Goal: Check status: Check status

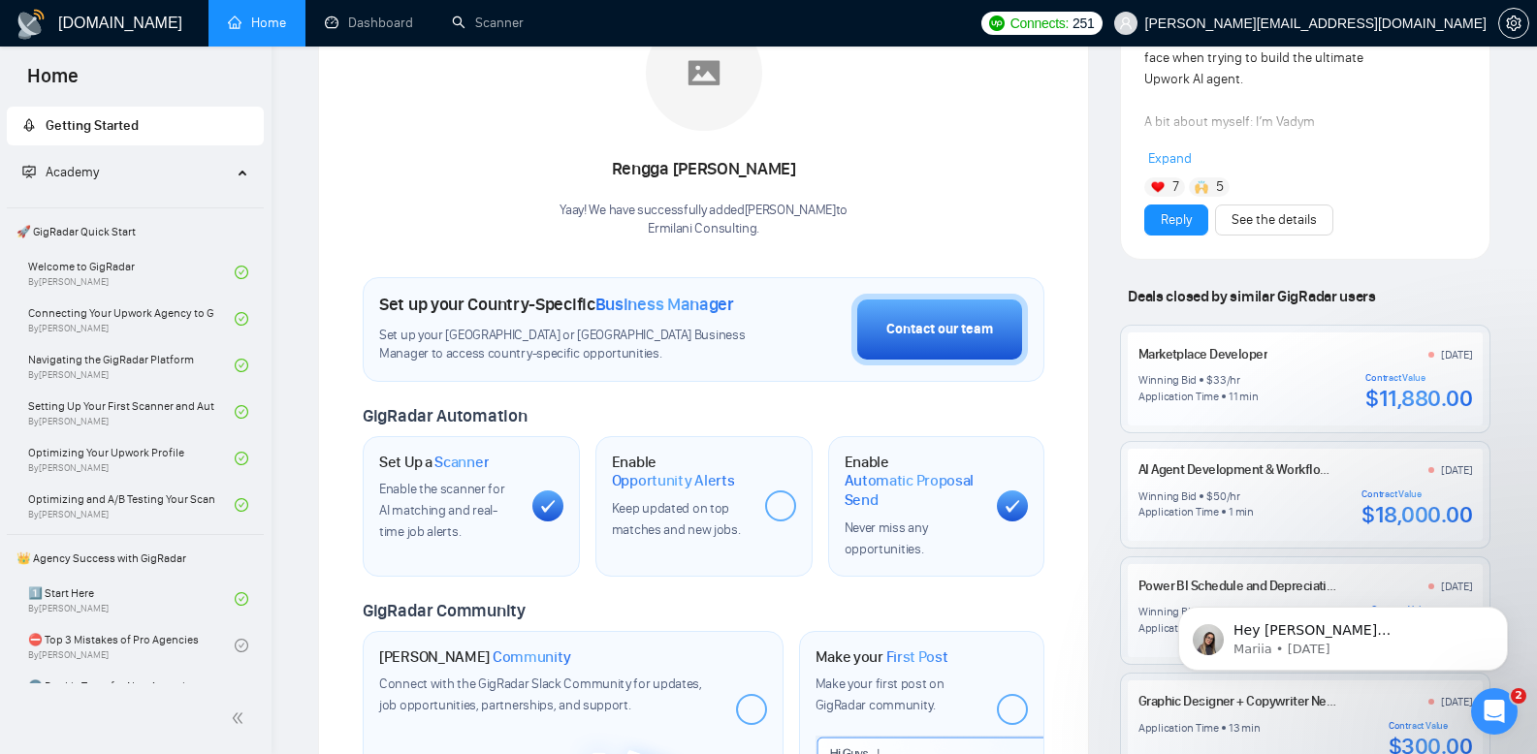
scroll to position [242, 0]
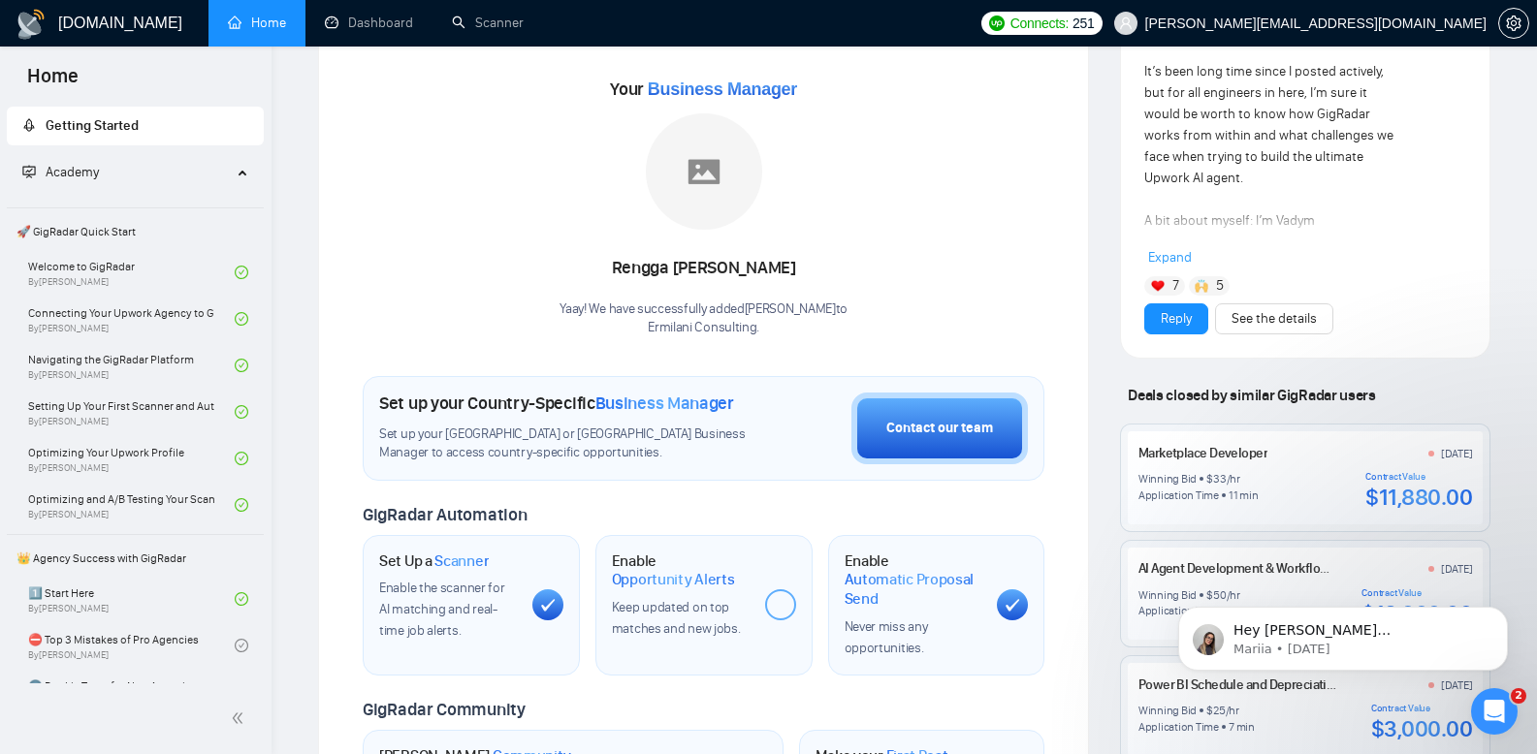
click at [1225, 399] on span "Deals closed by similar GigRadar users" at bounding box center [1251, 395] width 263 height 34
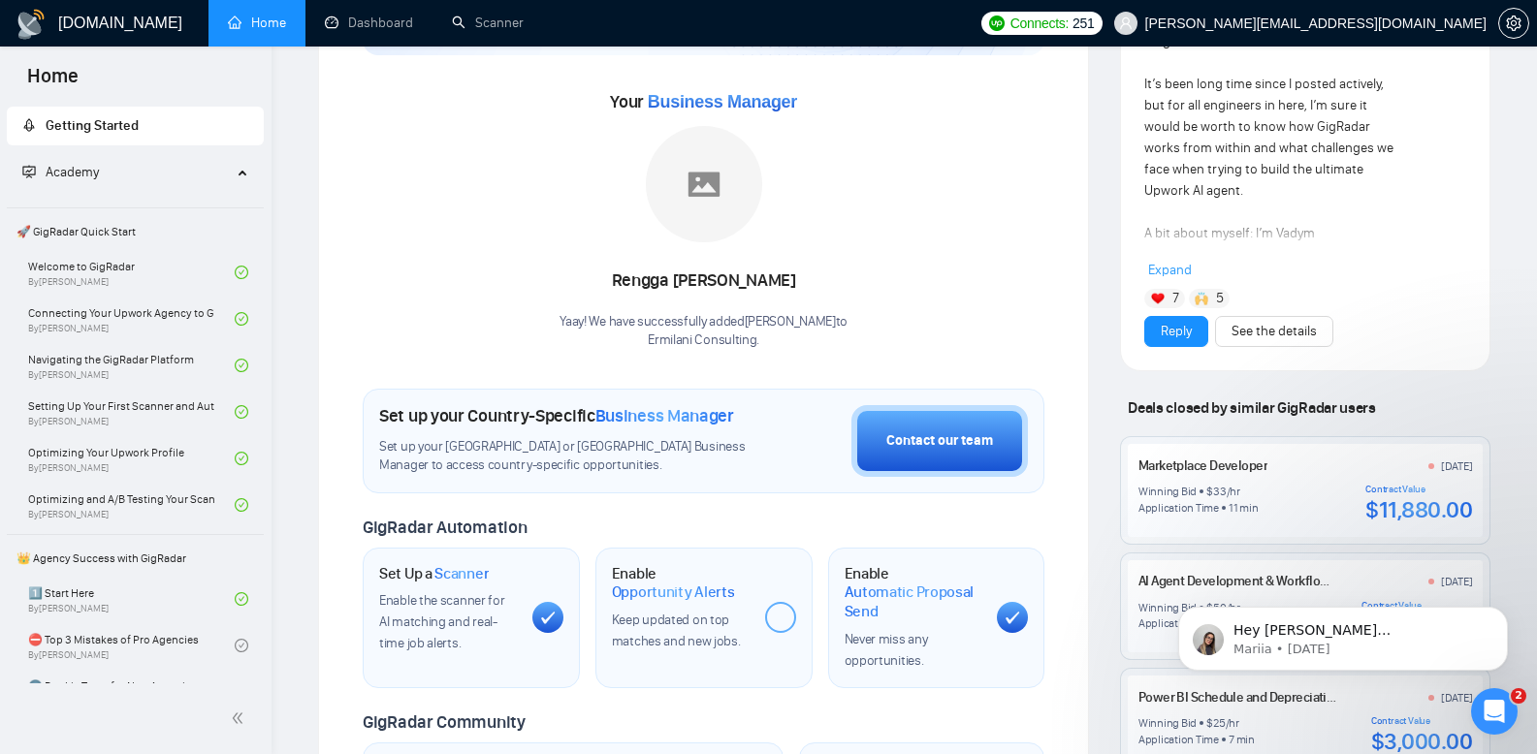
scroll to position [553, 0]
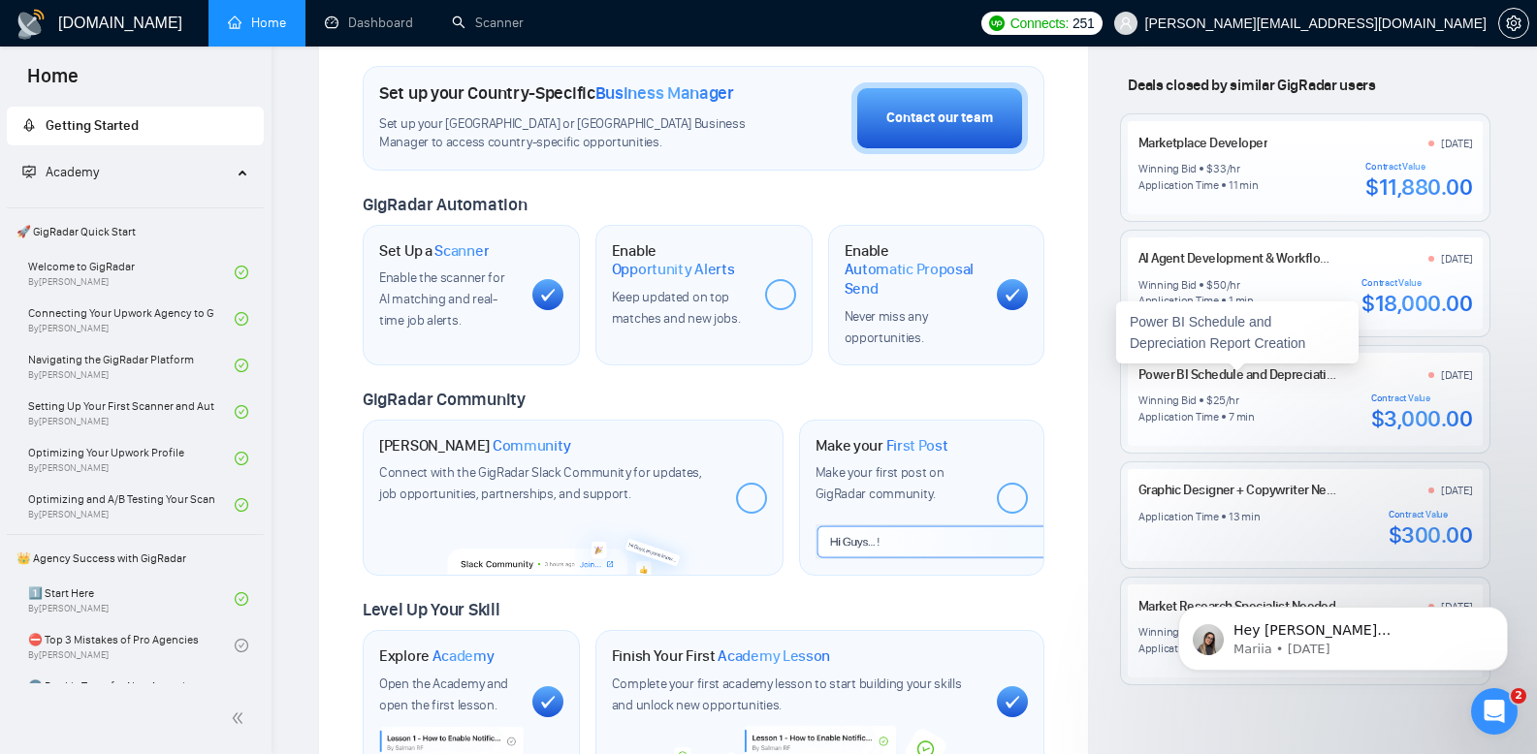
click at [1259, 371] on link "Power BI Schedule and Depreciation Report Creation" at bounding box center [1285, 375] width 294 height 16
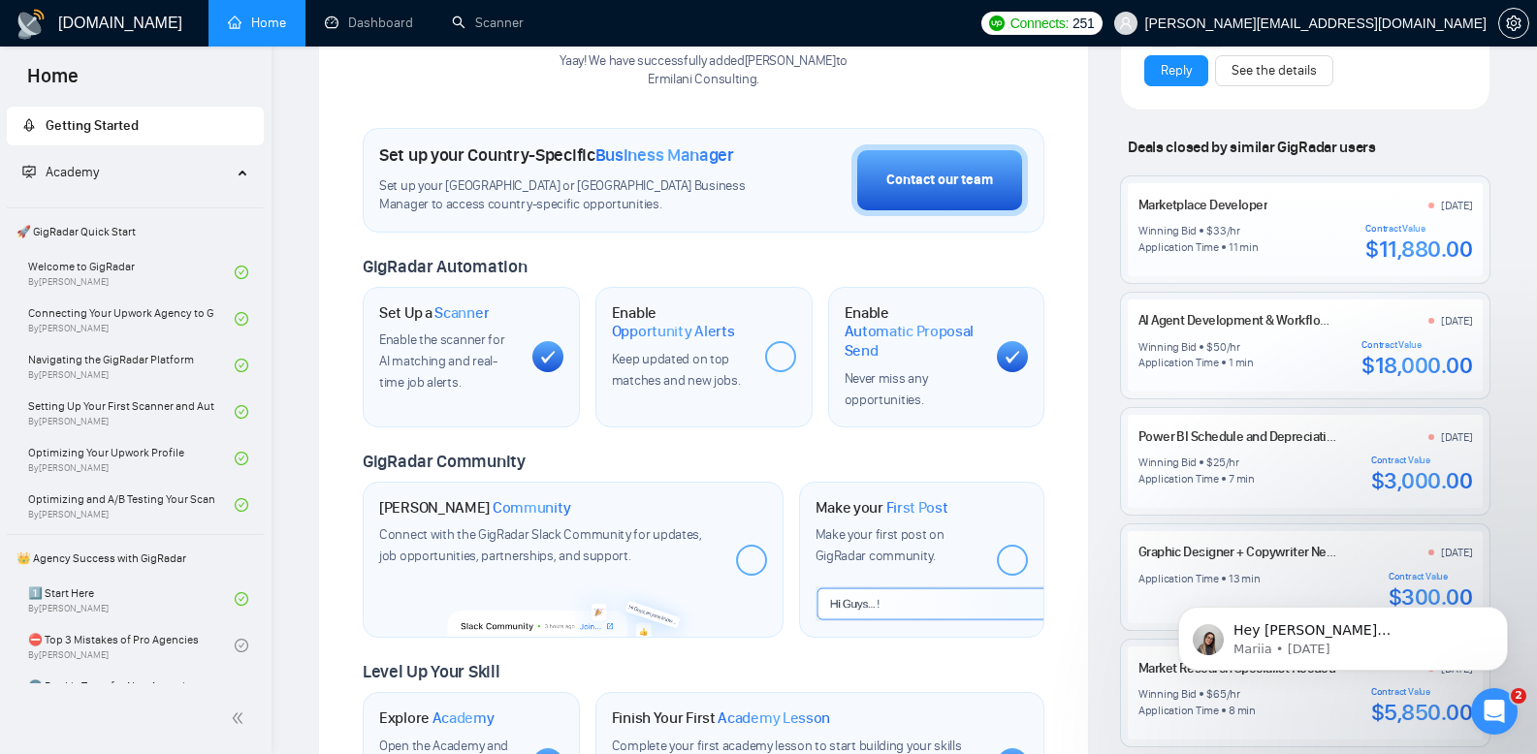
scroll to position [0, 0]
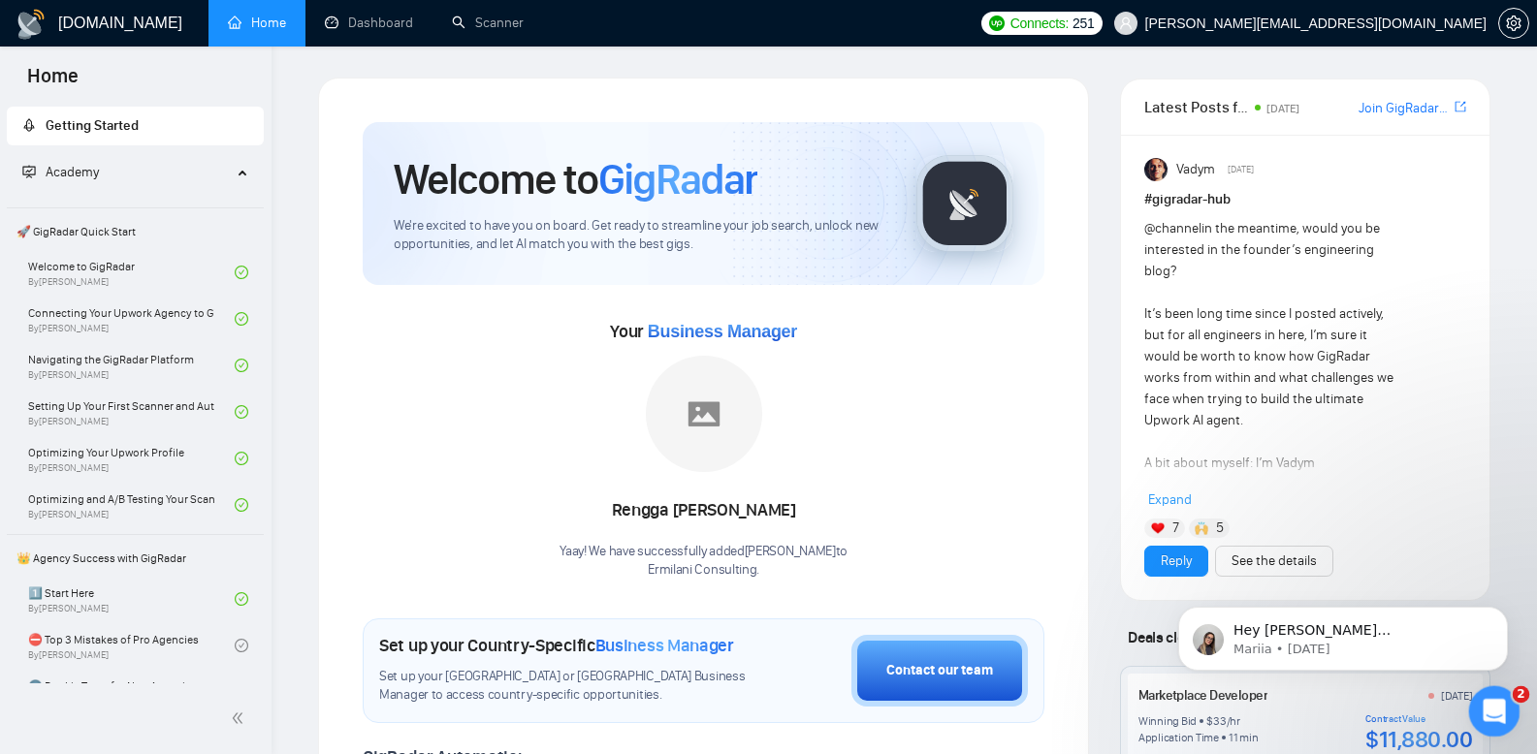
click at [1506, 701] on div "Open Intercom Messenger" at bounding box center [1491, 709] width 64 height 64
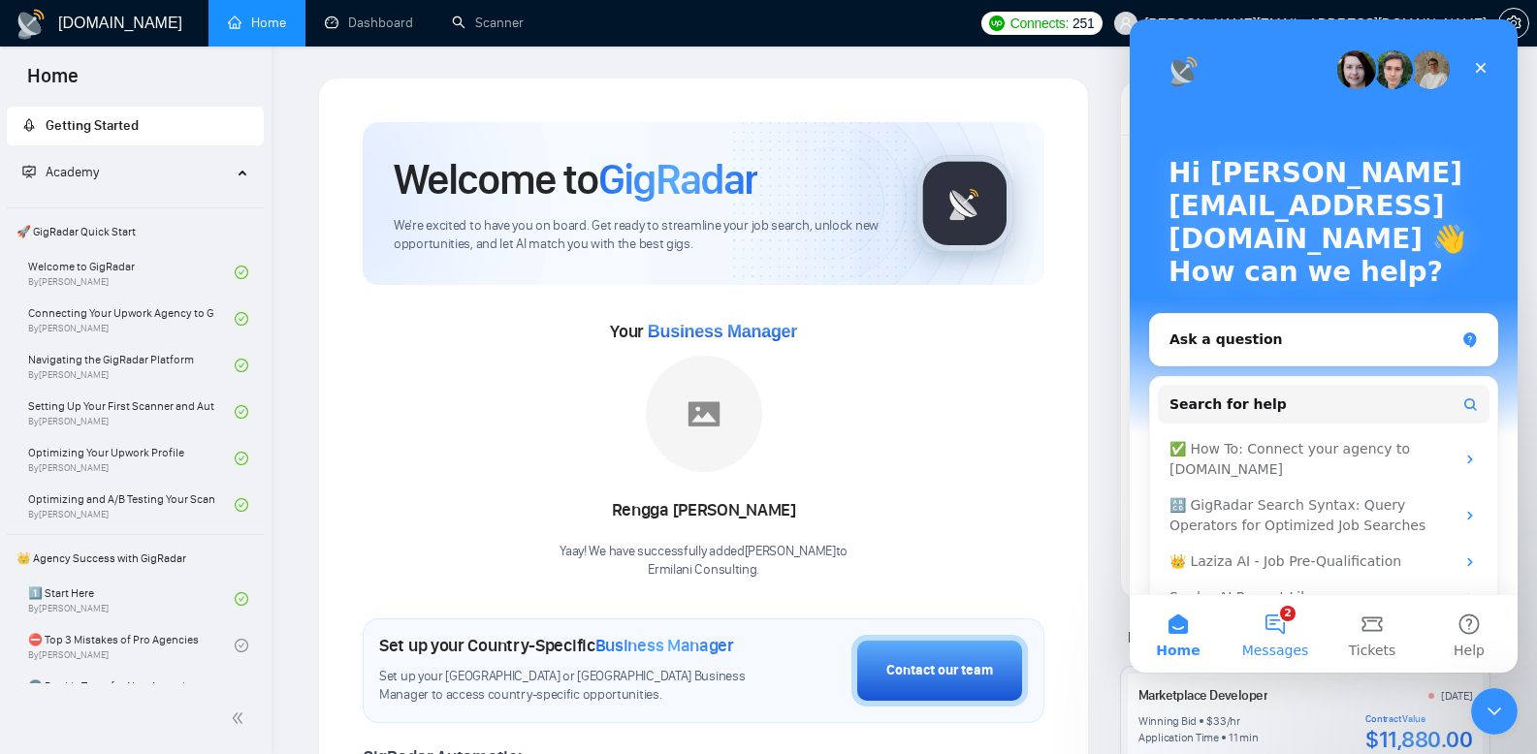
click at [1267, 633] on button "2 Messages" at bounding box center [1275, 634] width 97 height 78
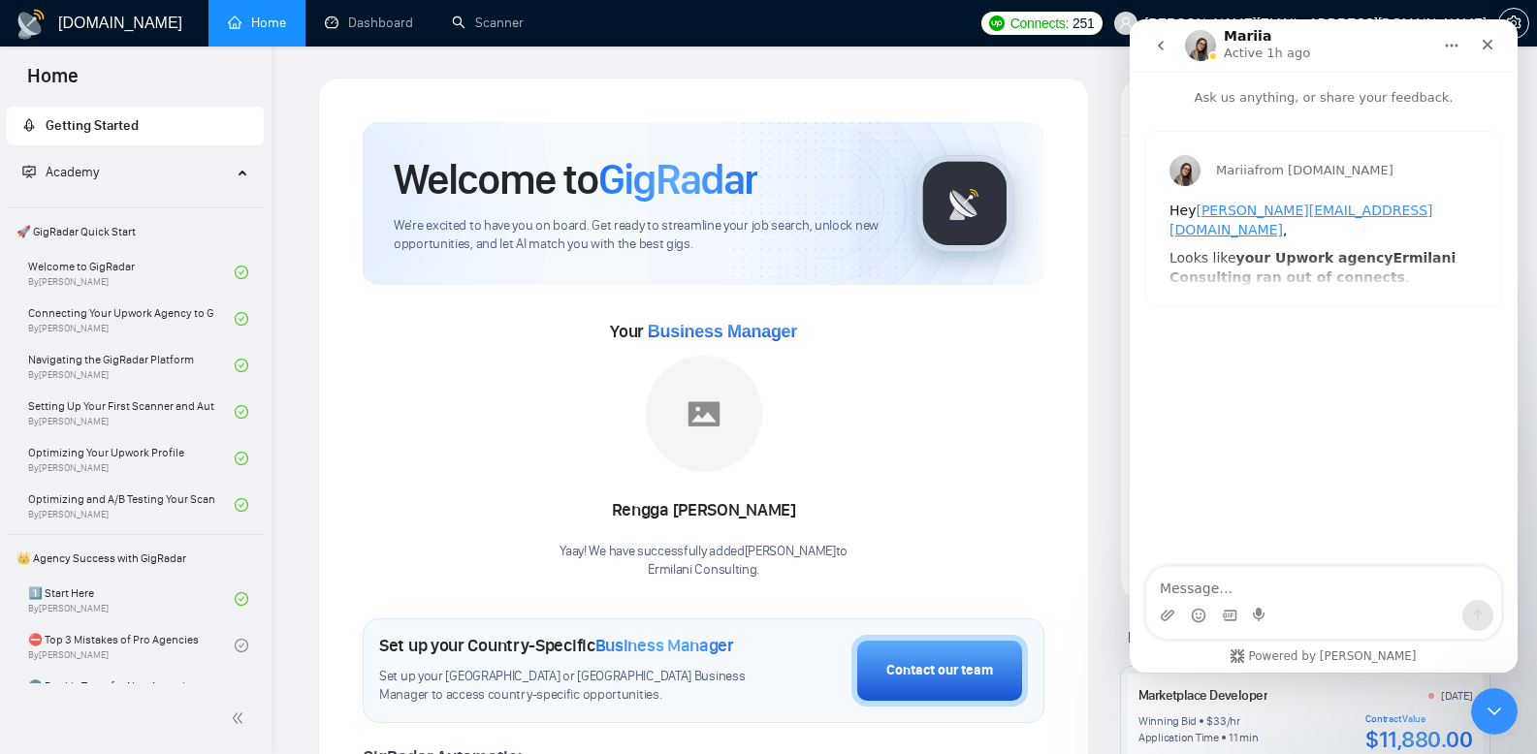
click at [1159, 55] on button "go back" at bounding box center [1160, 45] width 37 height 37
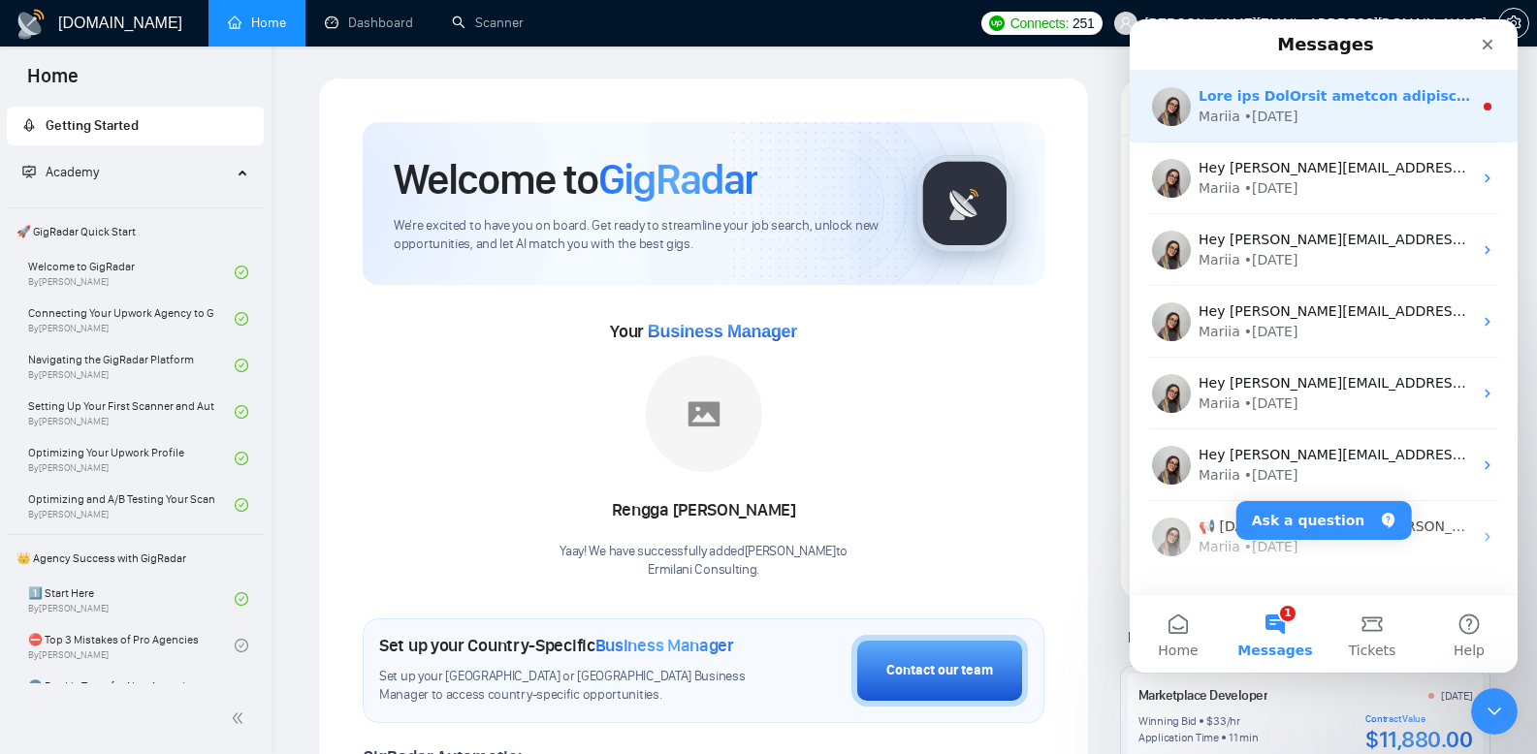
click at [1293, 113] on div "Mariia • [DATE]" at bounding box center [1334, 117] width 273 height 20
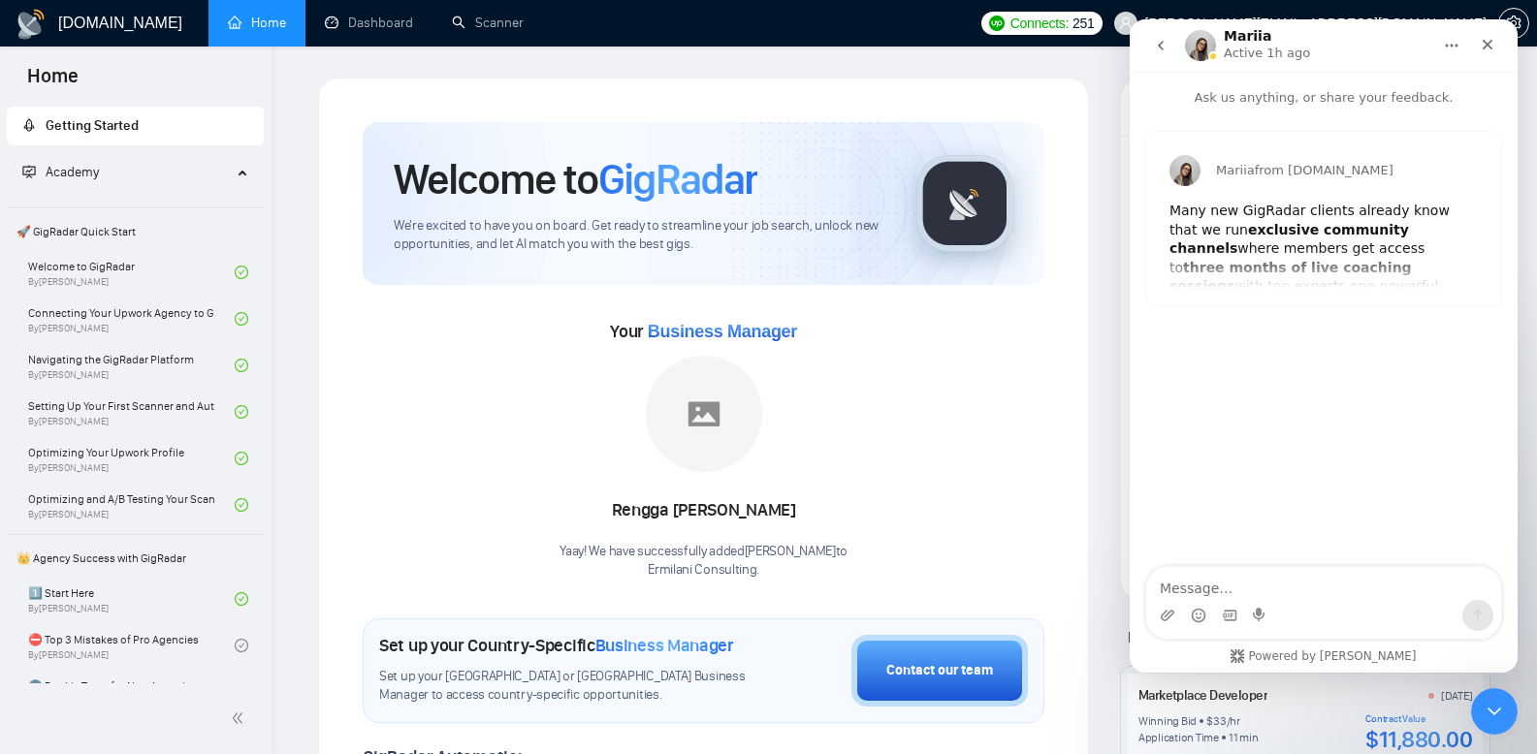
click at [1056, 74] on div "[DOMAIN_NAME] Home Dashboard Scanner Connects: 251 [PERSON_NAME][EMAIL_ADDRESS]…" at bounding box center [904, 760] width 1265 height 1520
click at [1166, 46] on icon "go back" at bounding box center [1161, 46] width 16 height 16
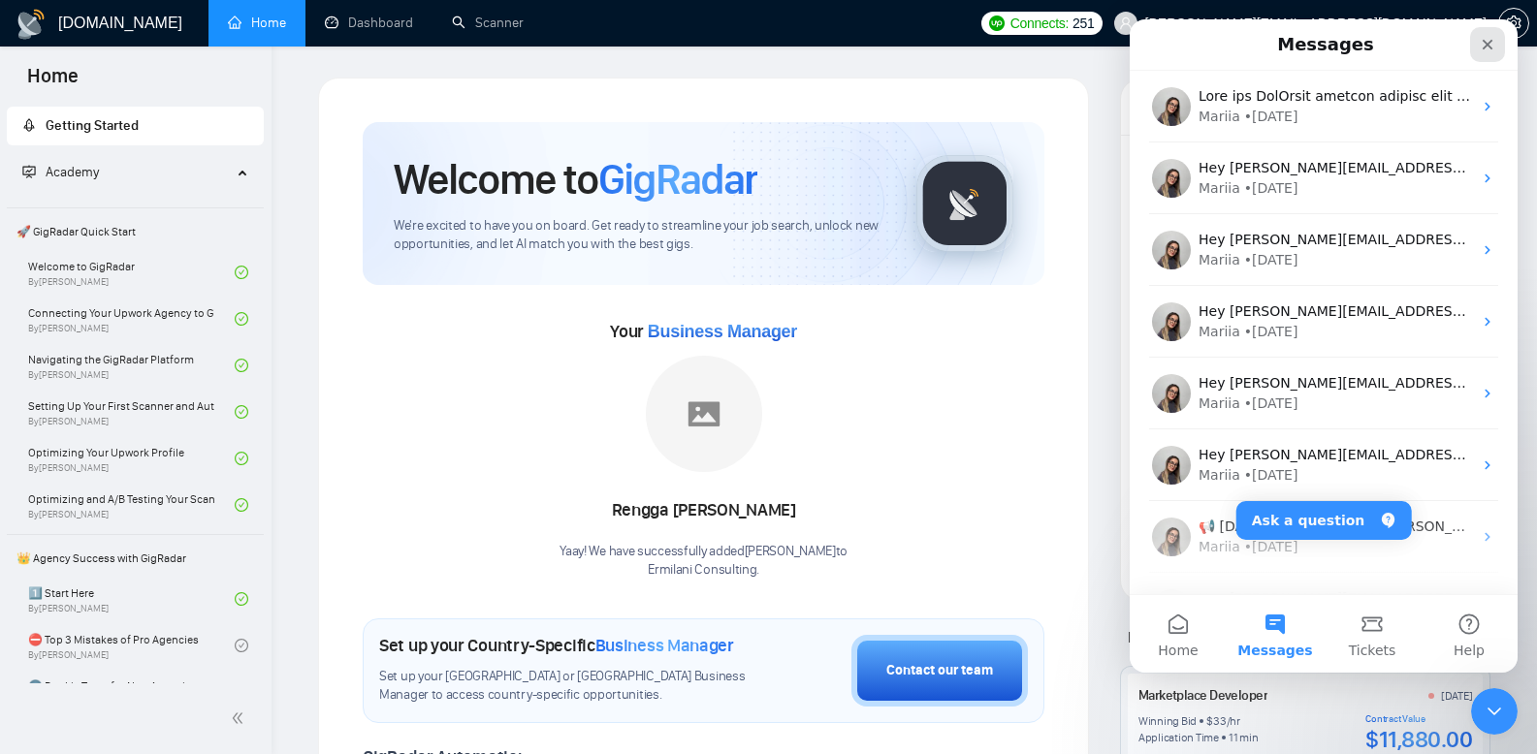
click at [1486, 54] on div "Close" at bounding box center [1487, 44] width 35 height 35
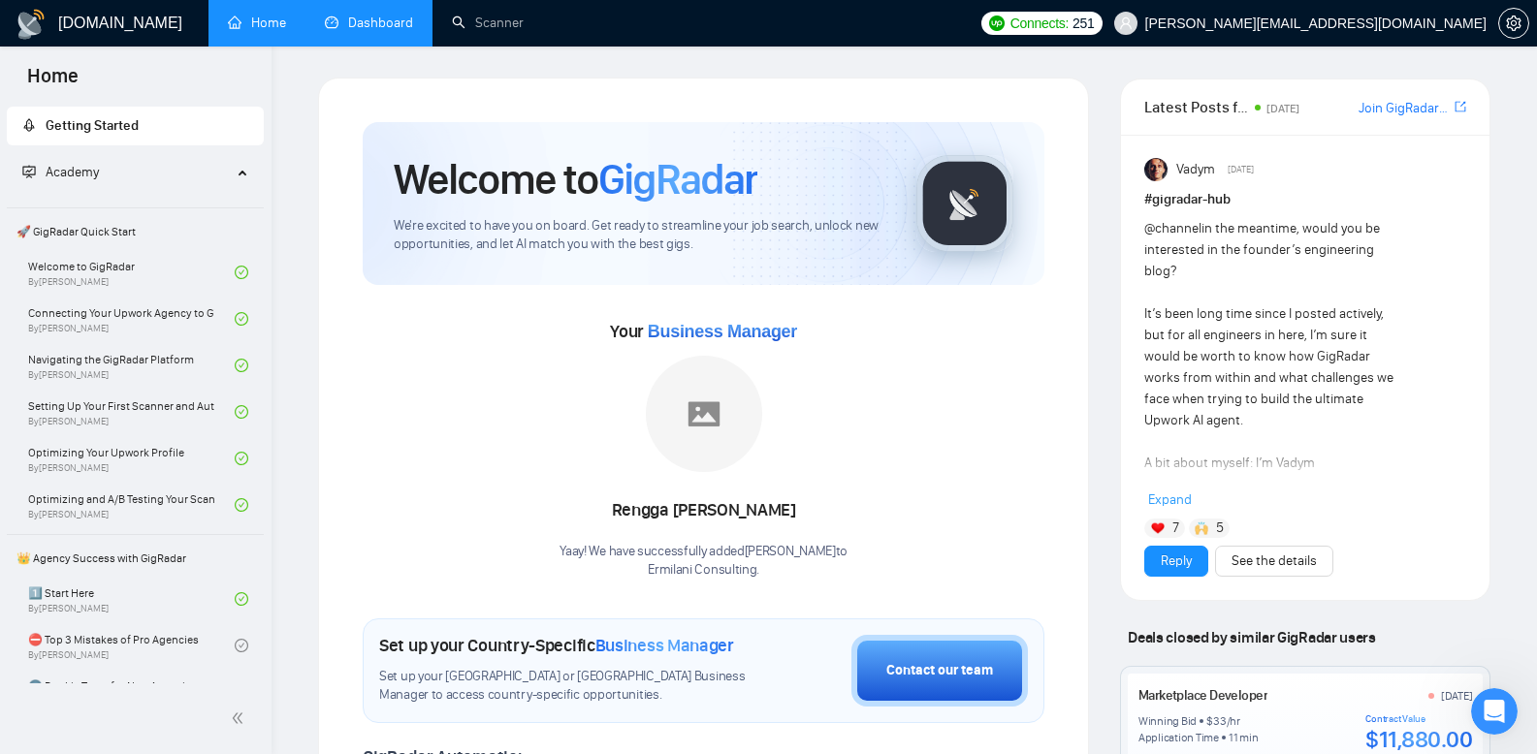
click at [373, 29] on link "Dashboard" at bounding box center [369, 23] width 88 height 16
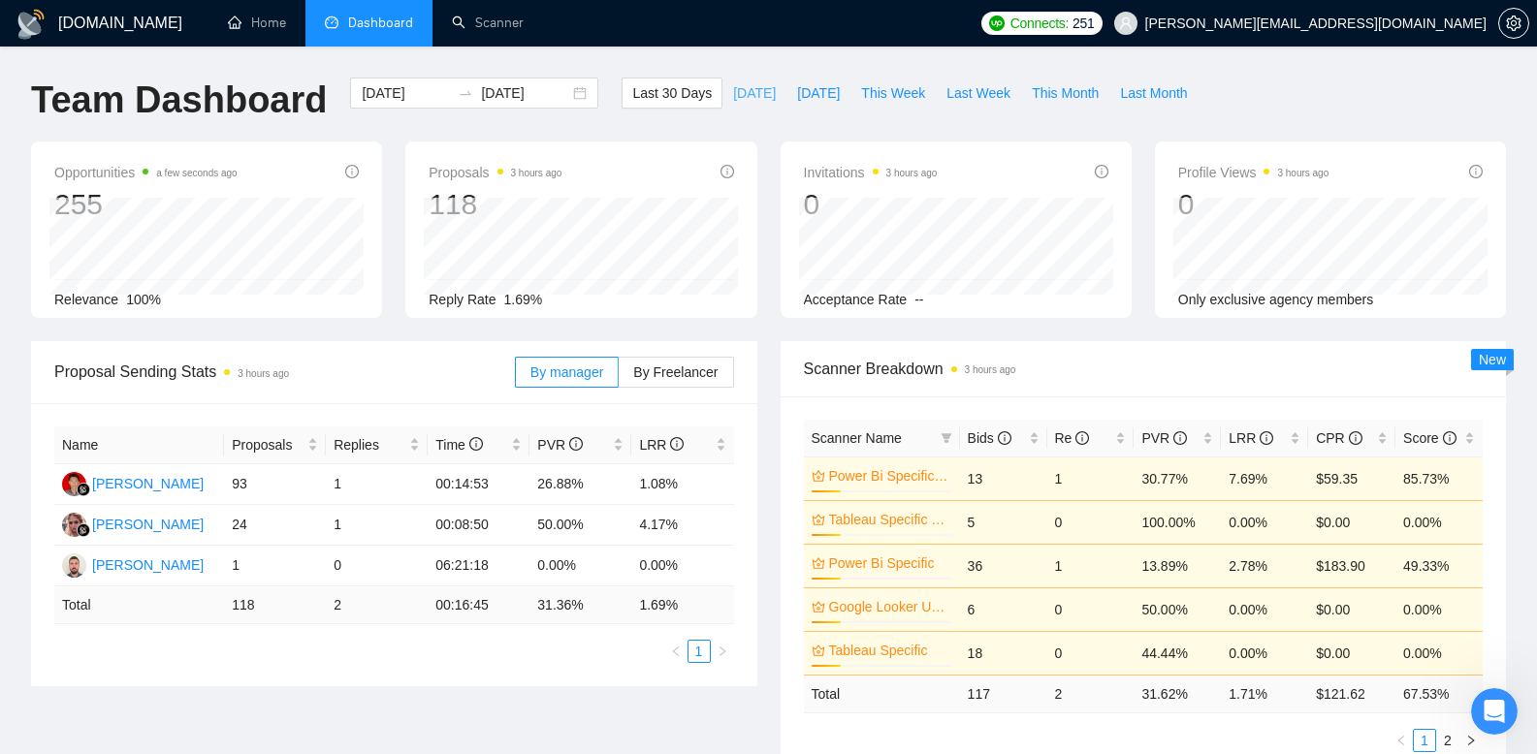
click at [738, 104] on button "[DATE]" at bounding box center [754, 93] width 64 height 31
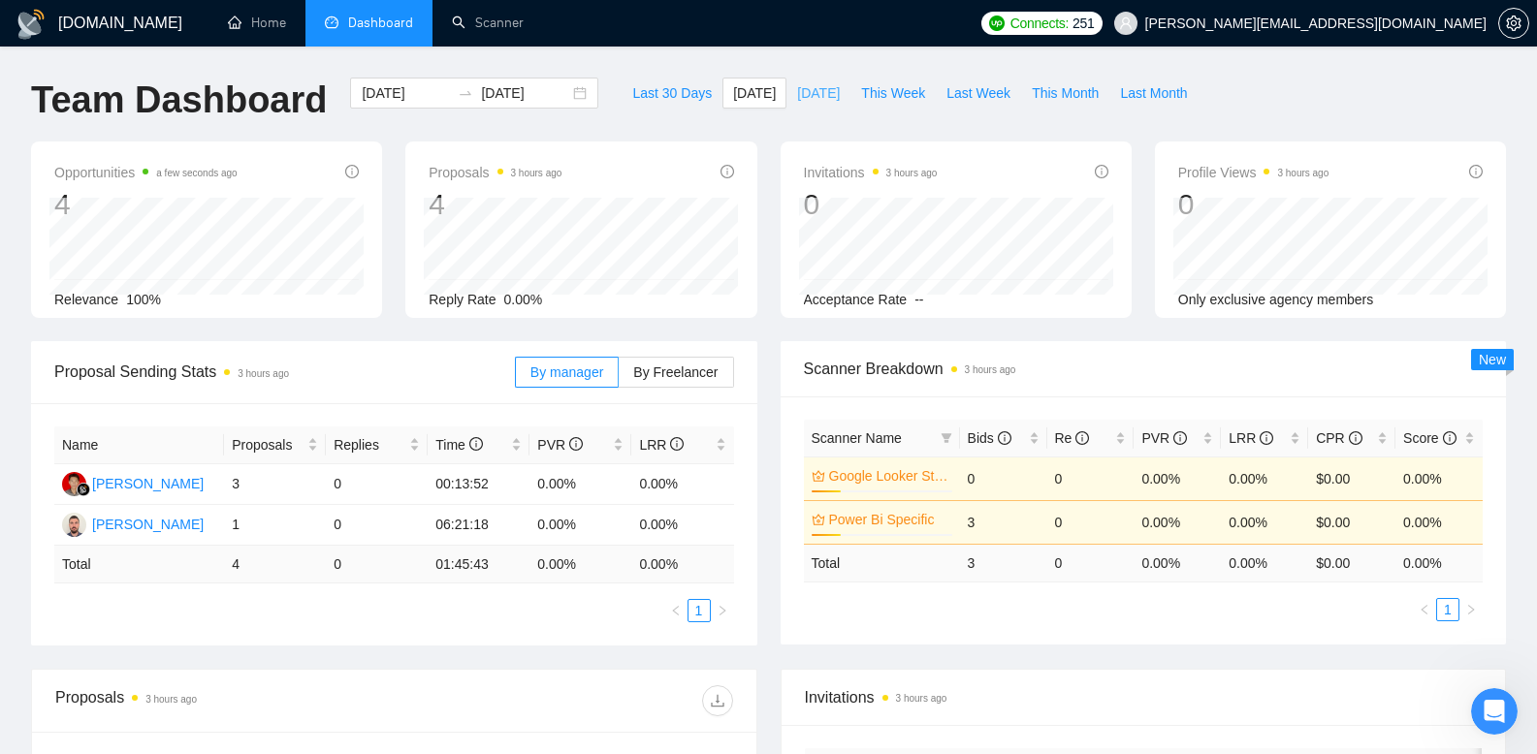
click at [800, 102] on span "[DATE]" at bounding box center [818, 92] width 43 height 21
type input "[DATE]"
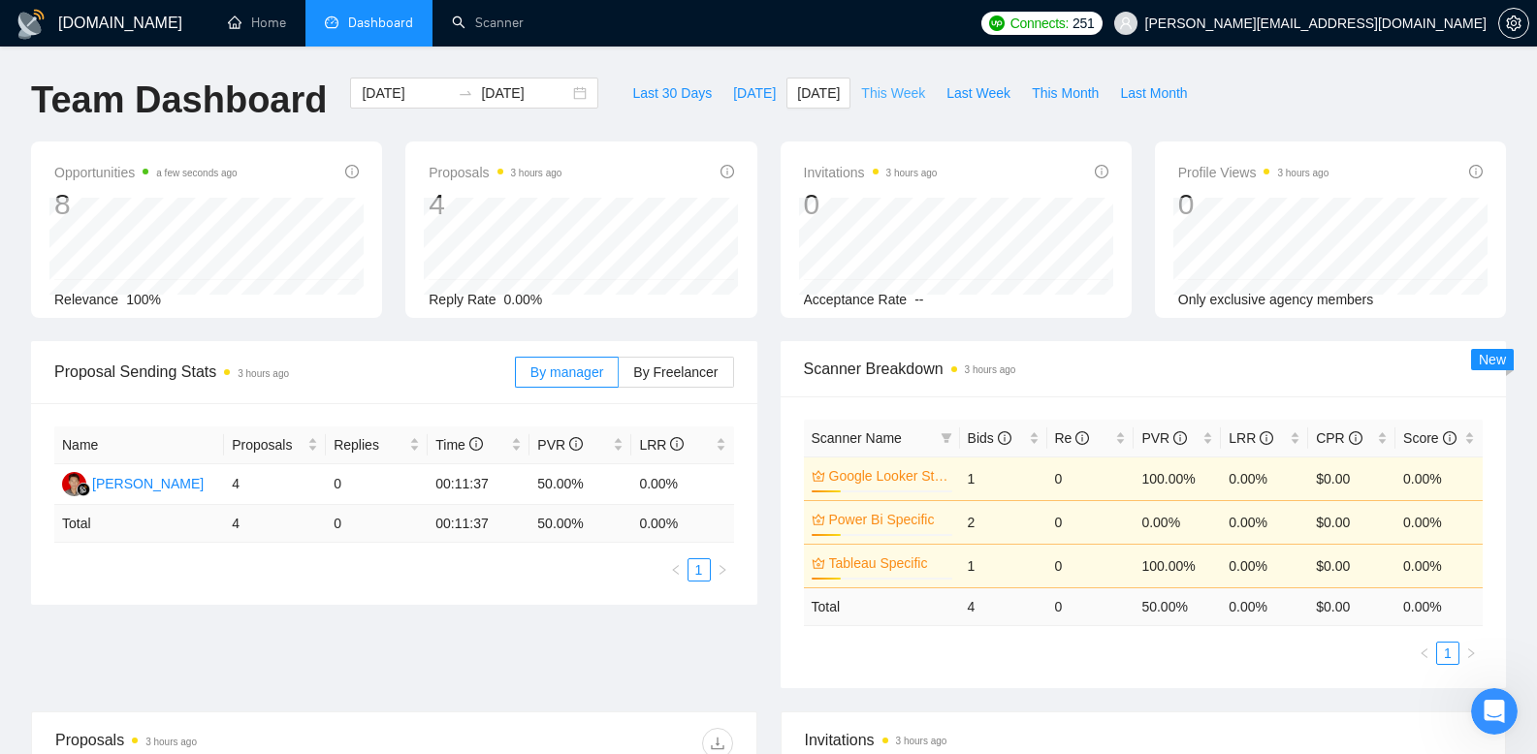
click at [879, 103] on span "This Week" at bounding box center [893, 92] width 64 height 21
type input "[DATE]"
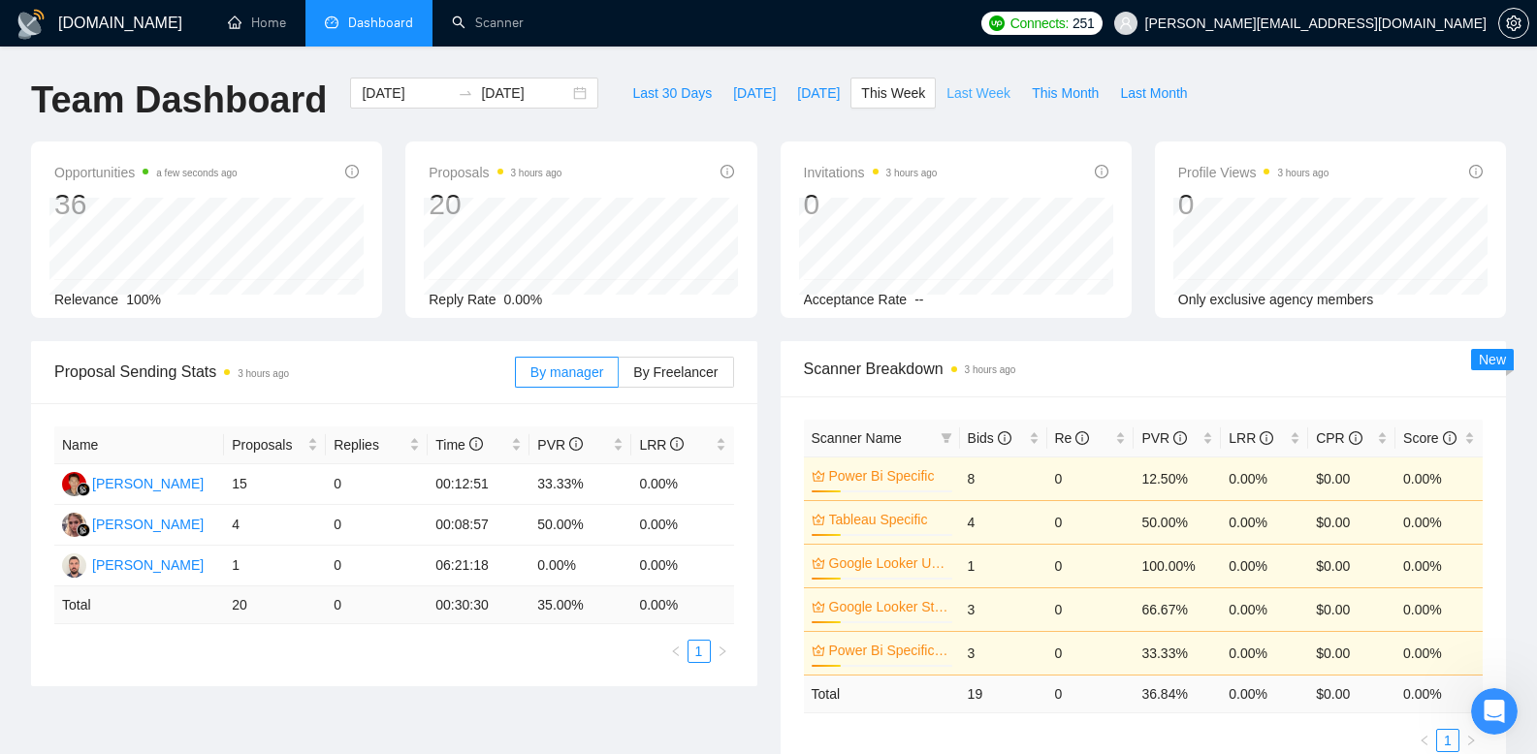
click at [979, 98] on span "Last Week" at bounding box center [978, 92] width 64 height 21
type input "[DATE]"
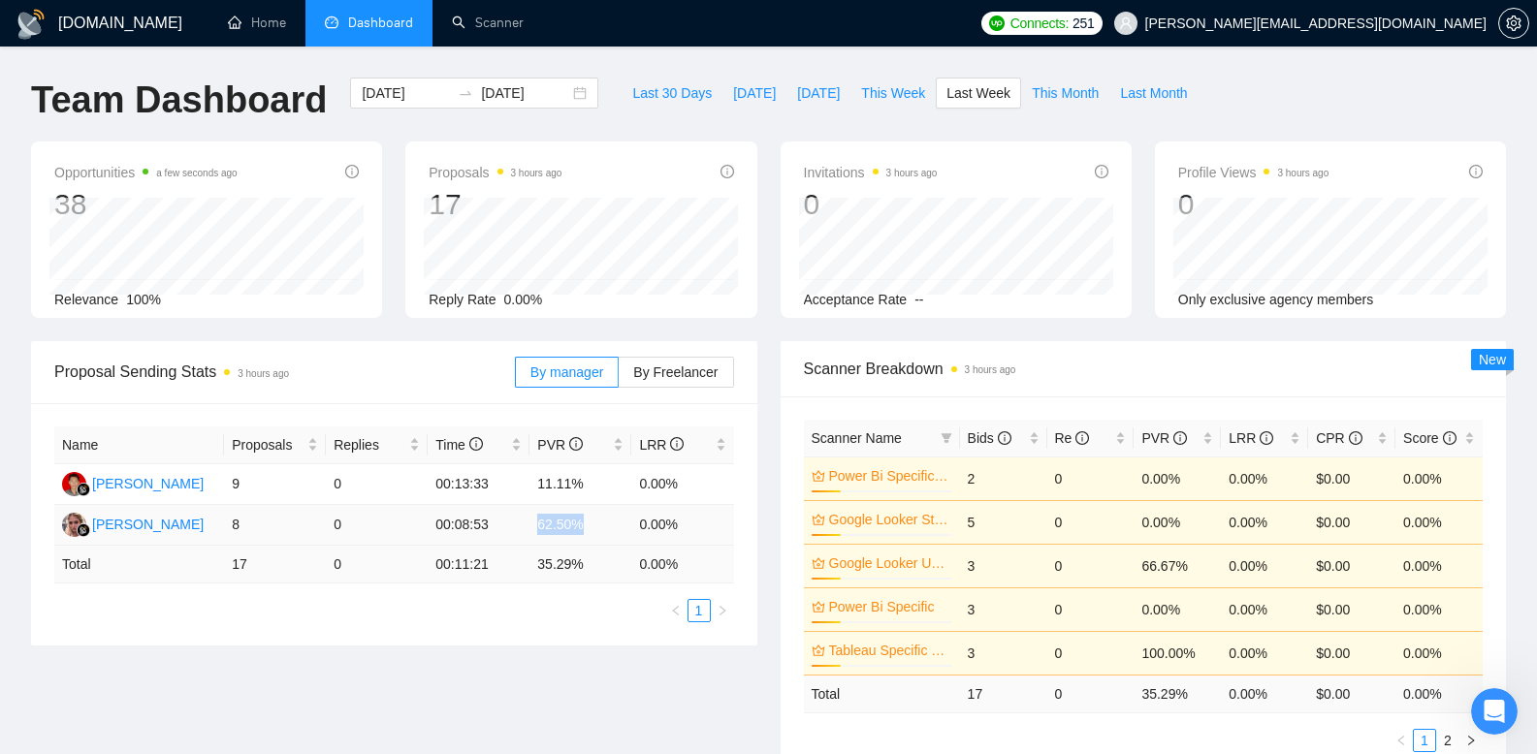
drag, startPoint x: 537, startPoint y: 524, endPoint x: 612, endPoint y: 527, distance: 74.7
click at [611, 527] on td "62.50%" at bounding box center [580, 525] width 102 height 41
drag, startPoint x: 623, startPoint y: 525, endPoint x: 706, endPoint y: 521, distance: 82.5
click at [704, 521] on tr "[PERSON_NAME] 8 0 00:08:53 62.50% 0.00%" at bounding box center [394, 525] width 680 height 41
click at [694, 505] on td "0.00%" at bounding box center [682, 525] width 102 height 41
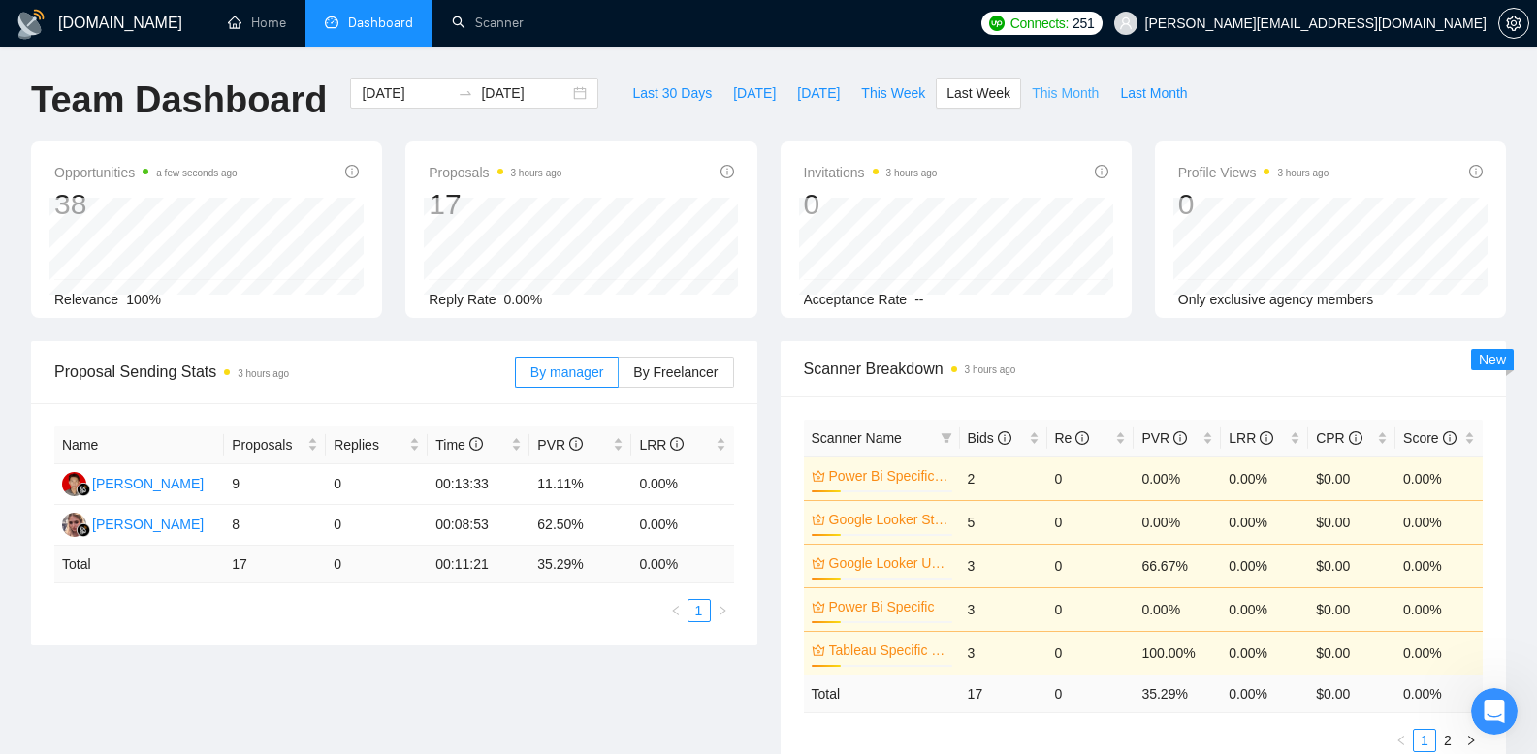
click at [1032, 79] on button "This Month" at bounding box center [1065, 93] width 88 height 31
type input "[DATE]"
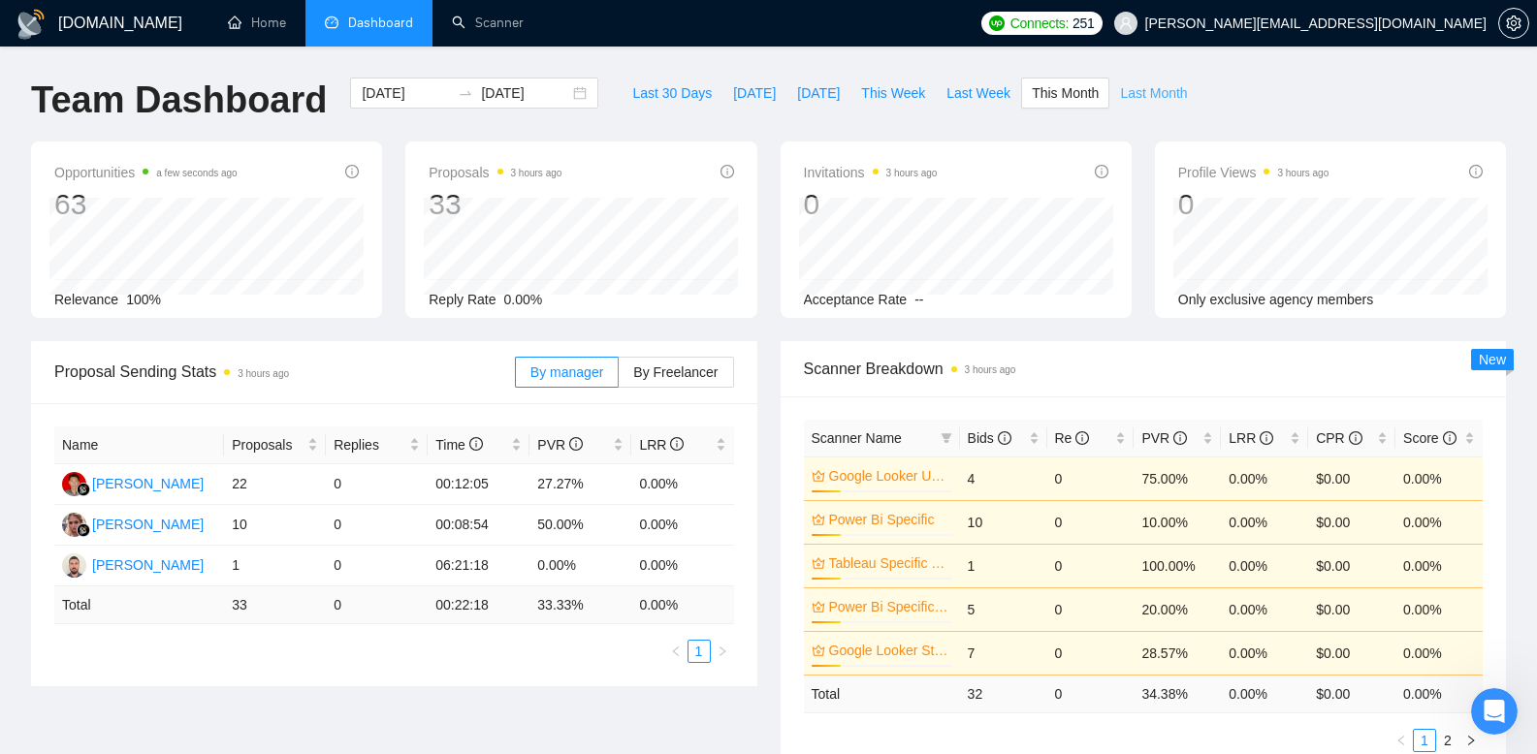
click at [1141, 98] on span "Last Month" at bounding box center [1153, 92] width 67 height 21
type input "[DATE]"
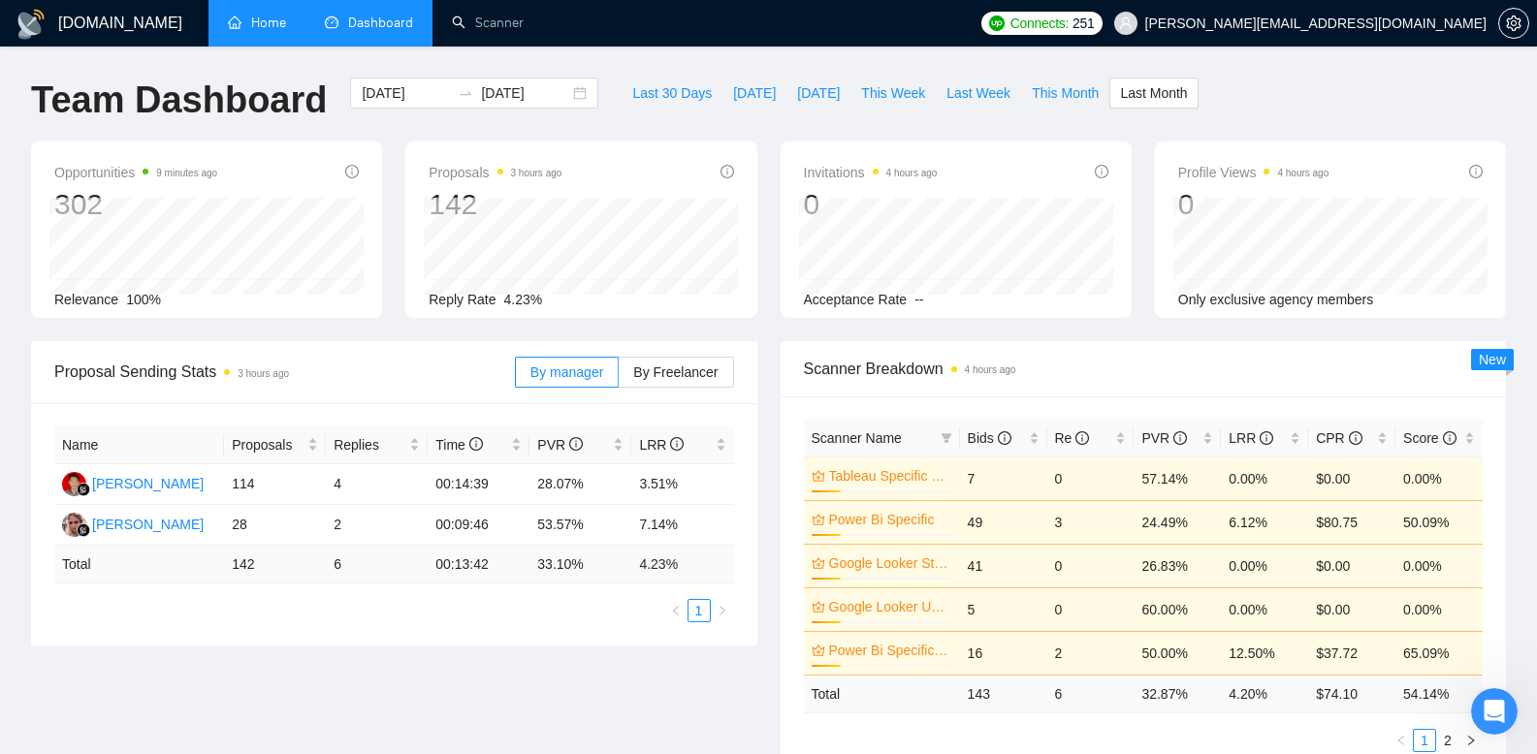
click at [249, 18] on link "Home" at bounding box center [257, 23] width 58 height 16
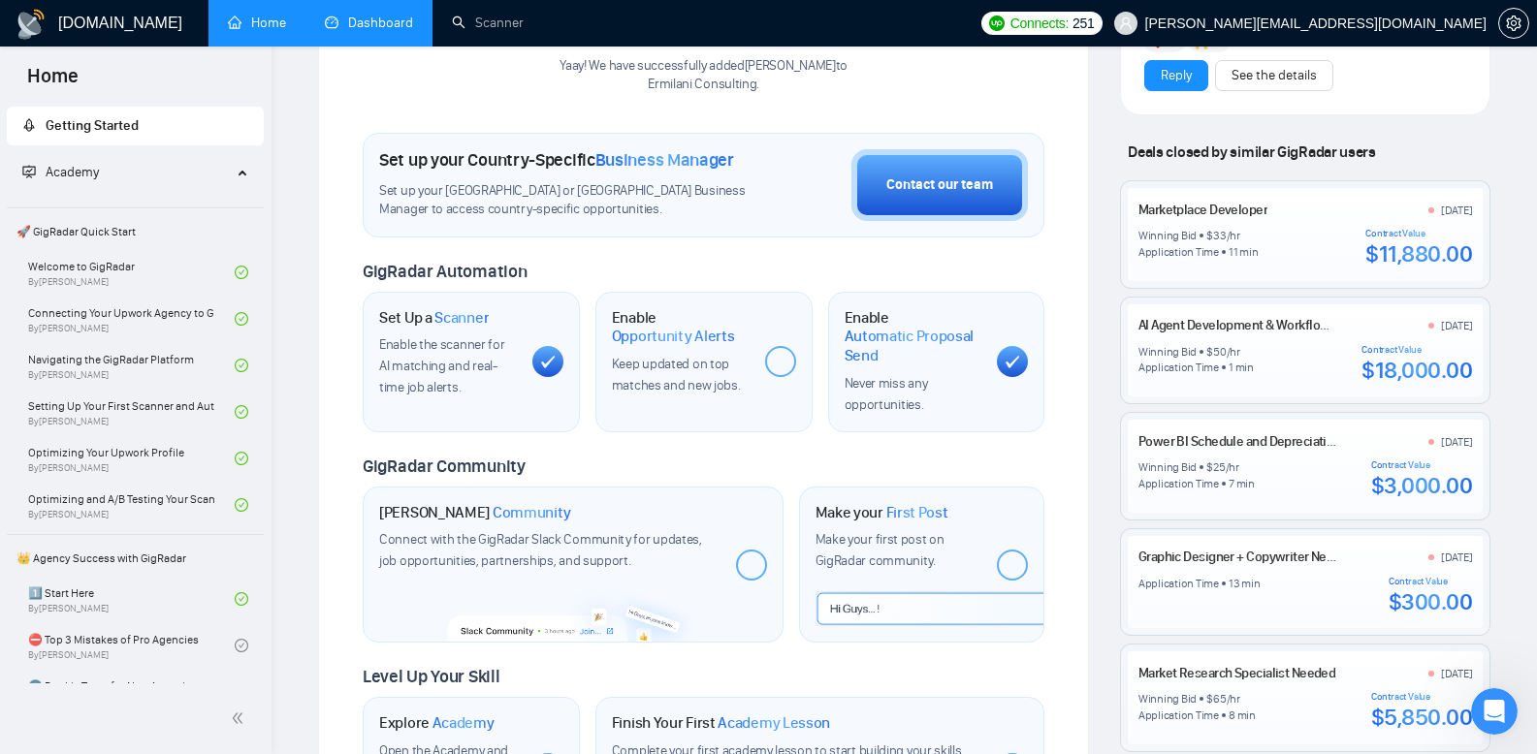
scroll to position [640, 0]
